Goal: Communication & Community: Participate in discussion

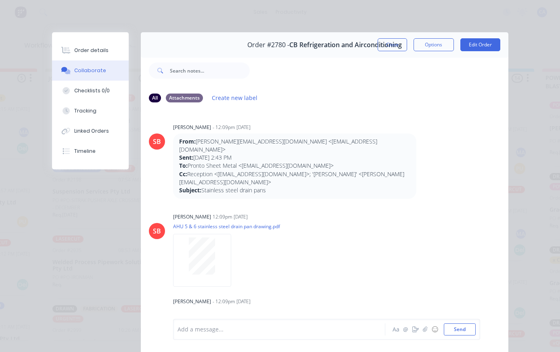
scroll to position [52, 0]
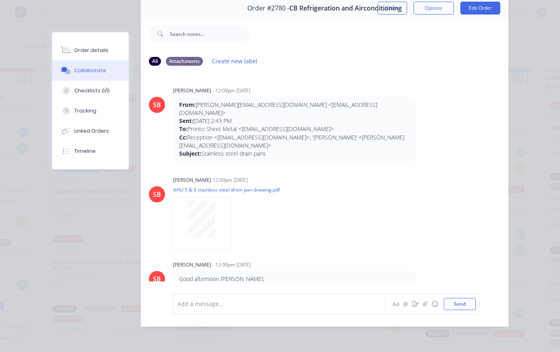
click at [115, 68] on button "Collaborate" at bounding box center [90, 71] width 77 height 20
click at [424, 305] on icon "button" at bounding box center [425, 304] width 4 height 5
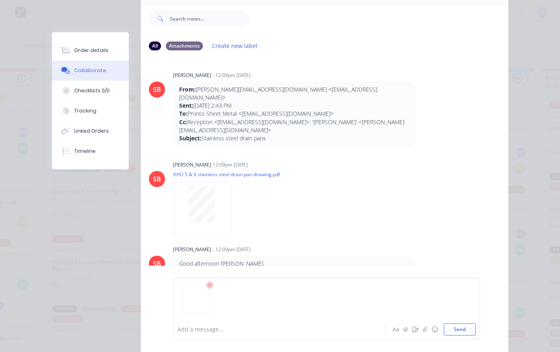
click at [464, 325] on button "Send" at bounding box center [460, 330] width 32 height 12
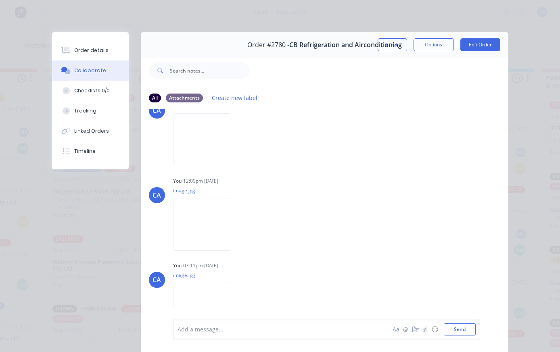
scroll to position [466, 0]
click at [390, 40] on button "Close" at bounding box center [392, 44] width 29 height 13
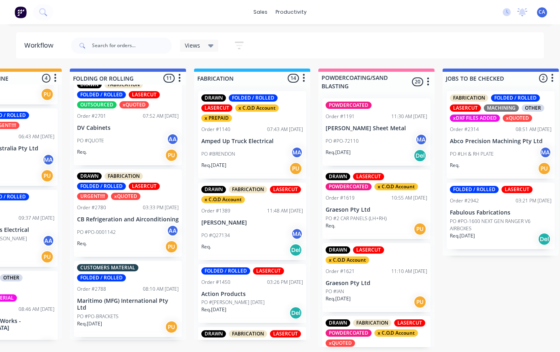
scroll to position [0, 445]
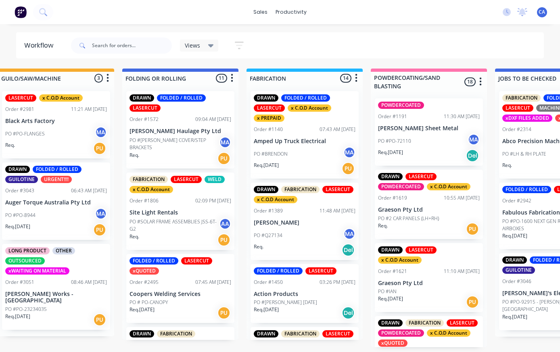
scroll to position [0, 387]
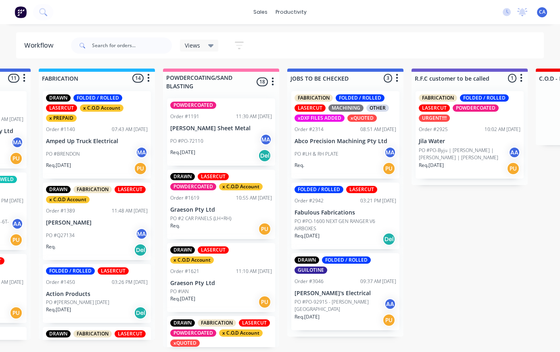
click at [343, 296] on p "[PERSON_NAME]'s Electrical" at bounding box center [346, 293] width 102 height 7
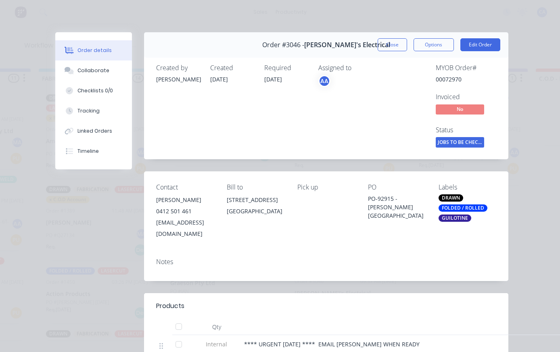
click at [98, 77] on button "Collaborate" at bounding box center [93, 71] width 77 height 20
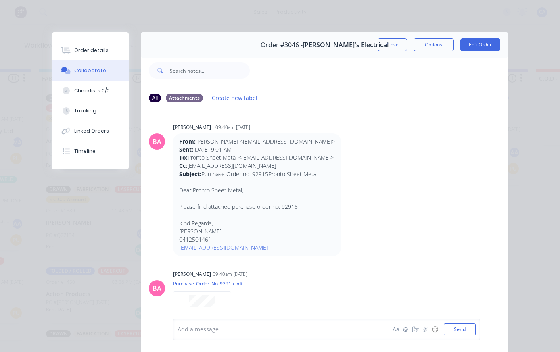
click at [420, 331] on button "button" at bounding box center [416, 330] width 10 height 10
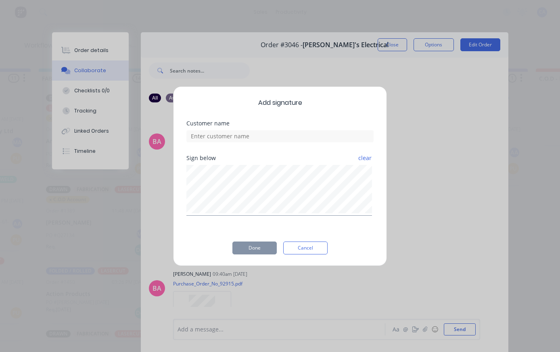
click at [313, 247] on button "Cancel" at bounding box center [305, 248] width 44 height 13
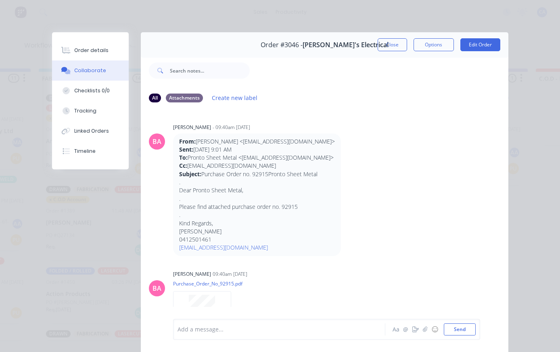
click at [432, 319] on div "Add a message... Aa @ ☺ Send" at bounding box center [326, 329] width 307 height 21
click at [425, 325] on button "button" at bounding box center [426, 330] width 10 height 10
click at [458, 329] on button "Send" at bounding box center [460, 330] width 32 height 12
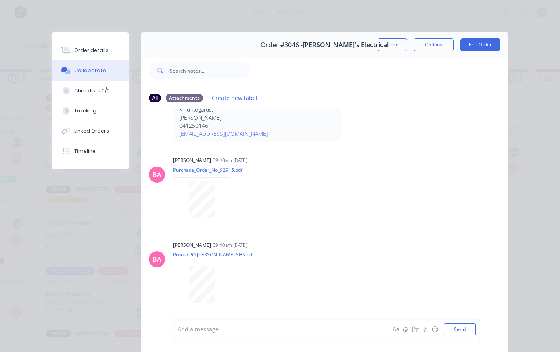
click at [423, 333] on button "button" at bounding box center [426, 330] width 10 height 10
click at [462, 327] on button "Send" at bounding box center [460, 330] width 32 height 12
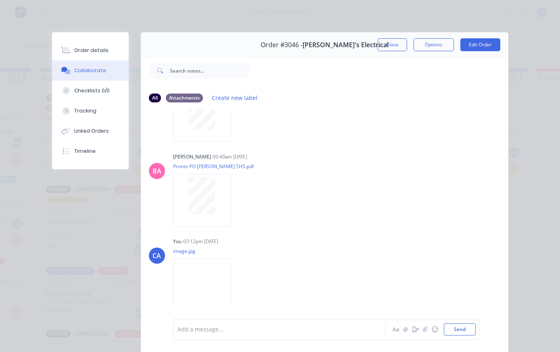
click at [388, 34] on div "Order #3046 - Brandon's Electrical Close Options Edit Order" at bounding box center [325, 44] width 368 height 25
click at [395, 44] on button "Close" at bounding box center [392, 44] width 29 height 13
